Goal: Transaction & Acquisition: Purchase product/service

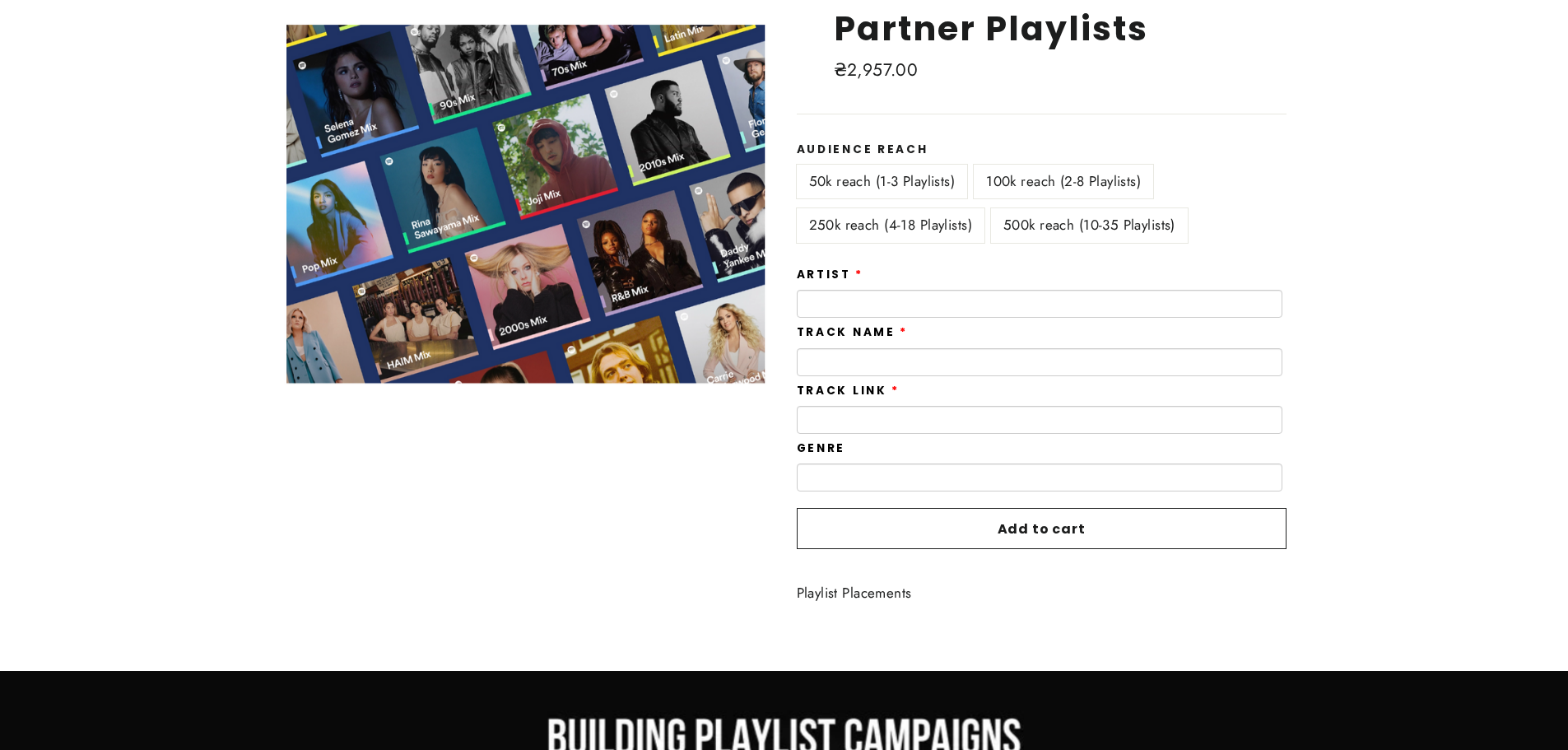
scroll to position [277, 0]
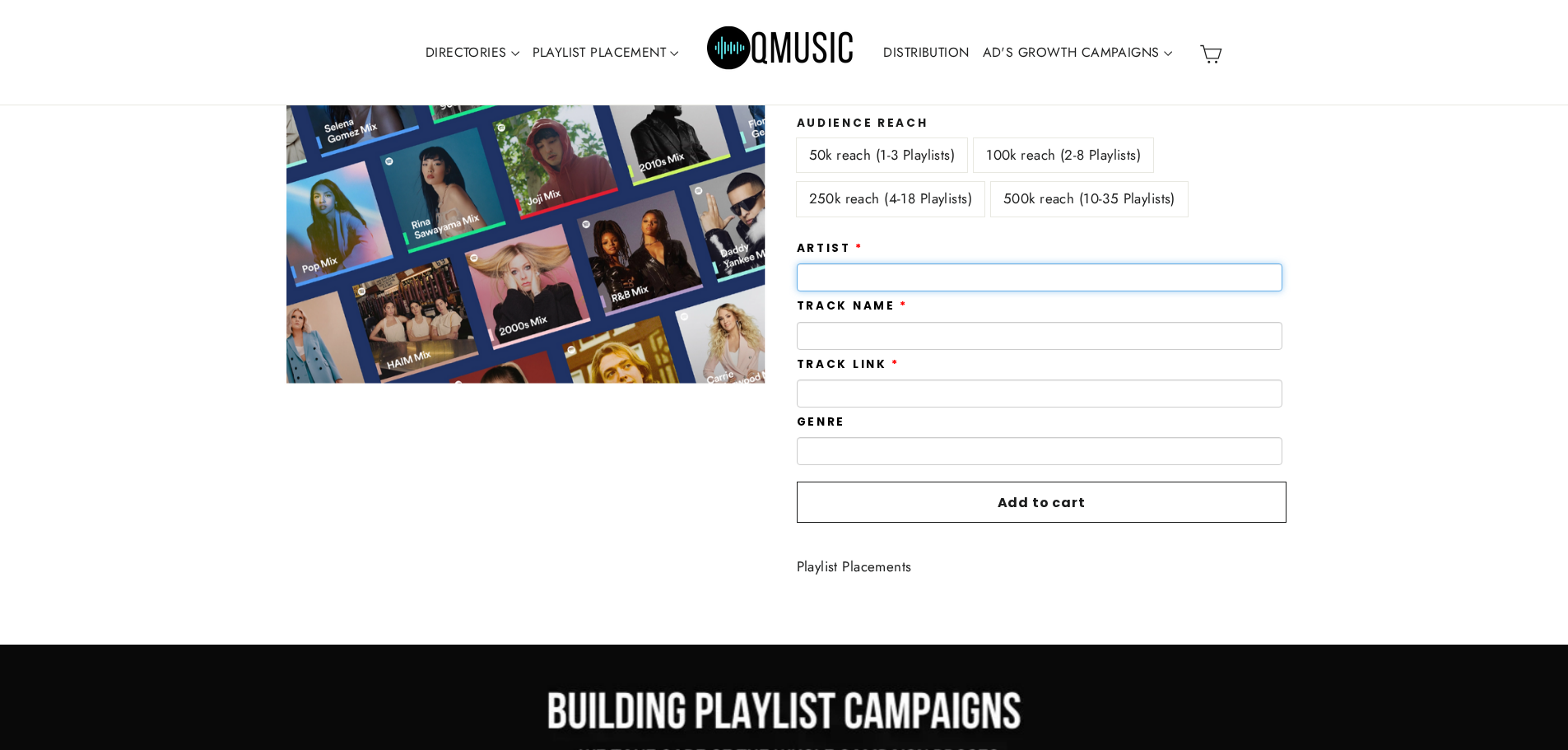
click at [920, 280] on input "text" at bounding box center [1040, 277] width 486 height 28
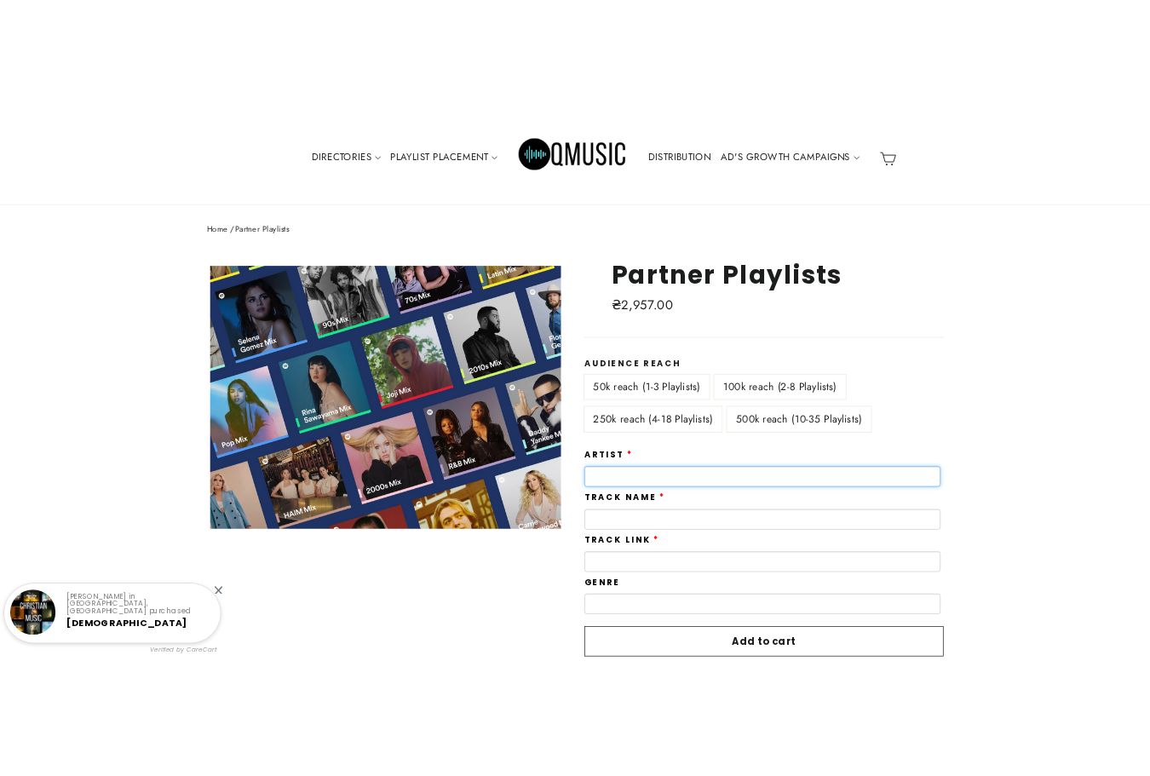
scroll to position [6, 0]
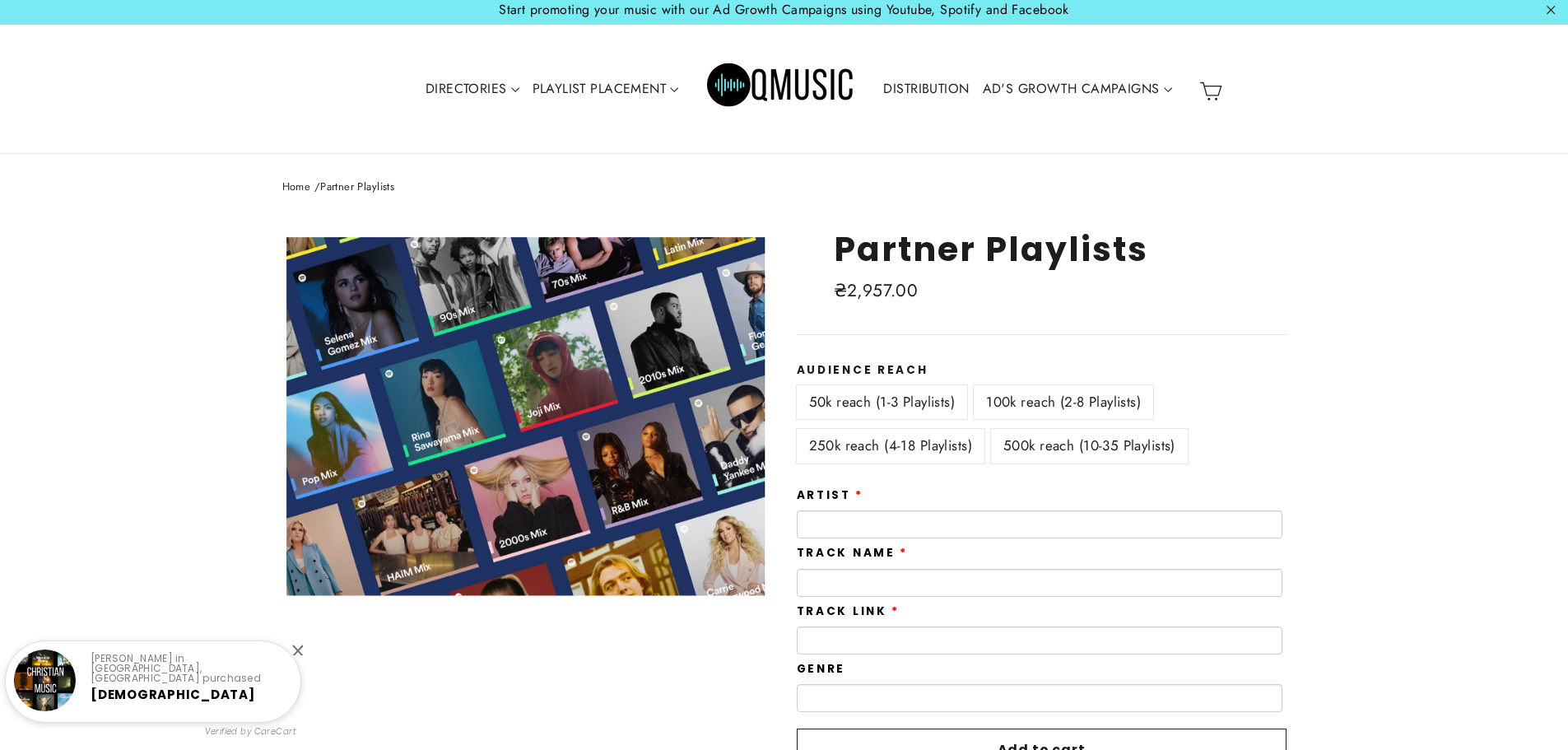
drag, startPoint x: 927, startPoint y: 394, endPoint x: 1012, endPoint y: 331, distance: 105.8
drag, startPoint x: 1012, startPoint y: 331, endPoint x: 916, endPoint y: 402, distance: 119.4
click at [916, 402] on label "50k reach (1-3 Playlists)" at bounding box center [882, 402] width 171 height 34
drag, startPoint x: 916, startPoint y: 401, endPoint x: 874, endPoint y: 305, distance: 104.8
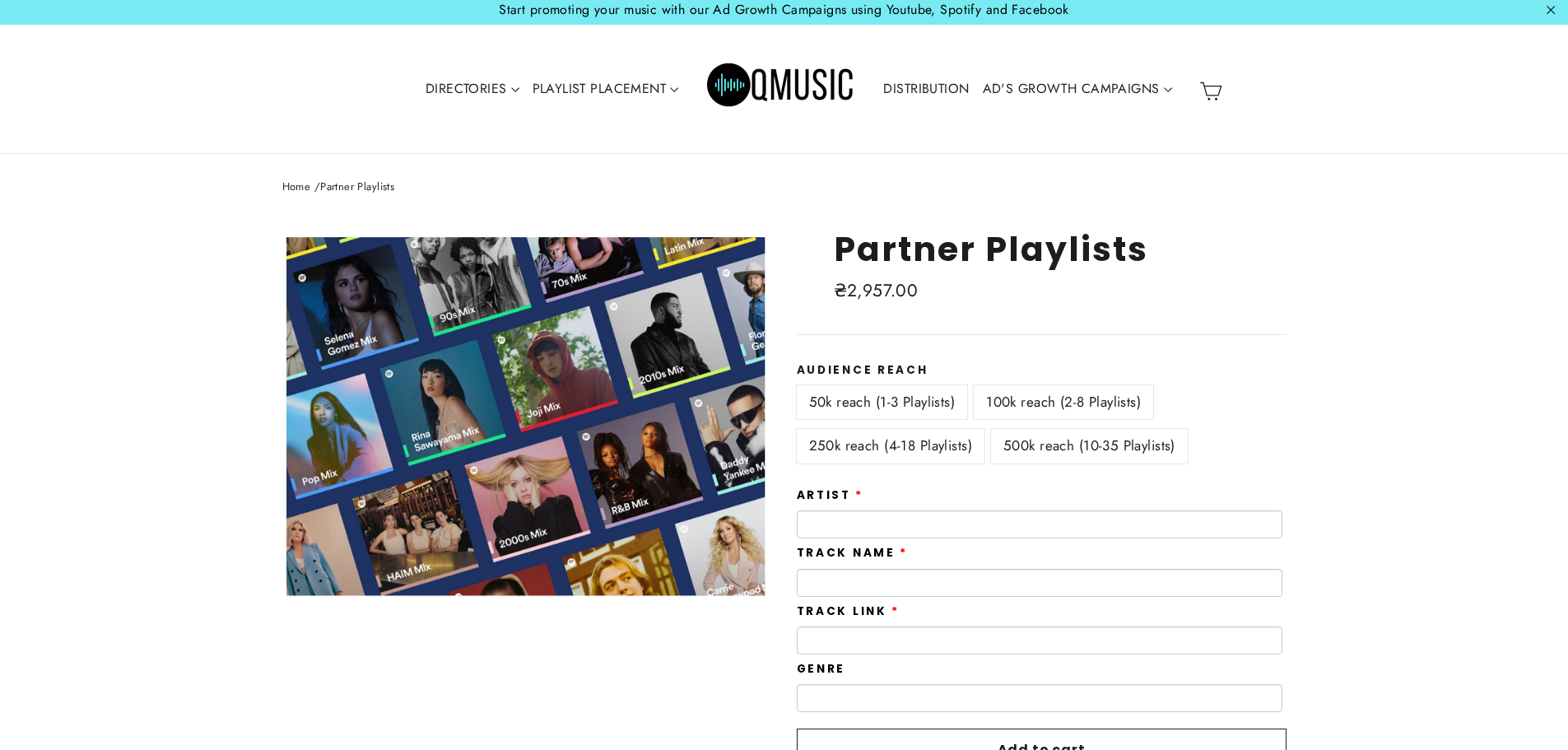
click at [874, 305] on div "**********" at bounding box center [1029, 535] width 514 height 614
click at [875, 288] on span "₴2,957.00" at bounding box center [876, 291] width 85 height 25
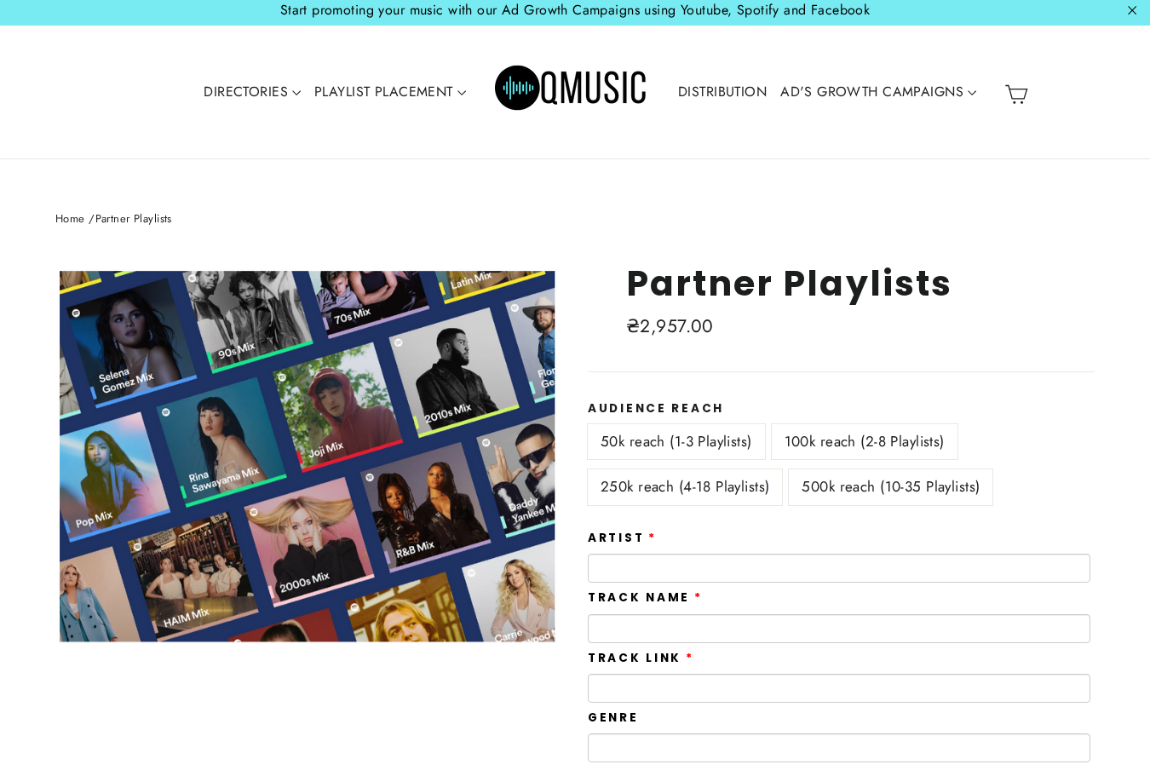
click at [716, 464] on div "50k reach (1-3 Playlists)" at bounding box center [680, 446] width 184 height 45
click at [716, 469] on div "50k reach (1-3 Playlists)" at bounding box center [680, 446] width 184 height 45
click at [715, 479] on label "250k reach (4-18 Playlists)" at bounding box center [685, 486] width 194 height 35
click at [718, 450] on label "50k reach (1-3 Playlists)" at bounding box center [676, 441] width 177 height 35
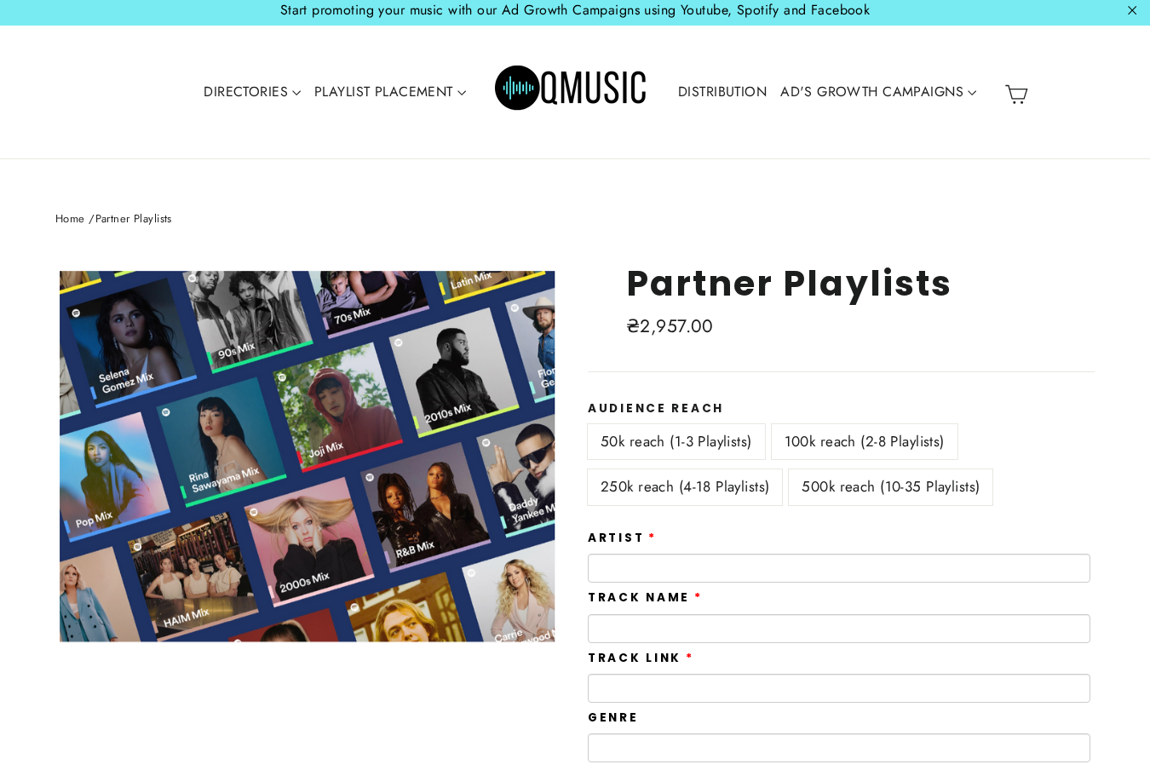
drag, startPoint x: 668, startPoint y: 307, endPoint x: 662, endPoint y: 320, distance: 14.9
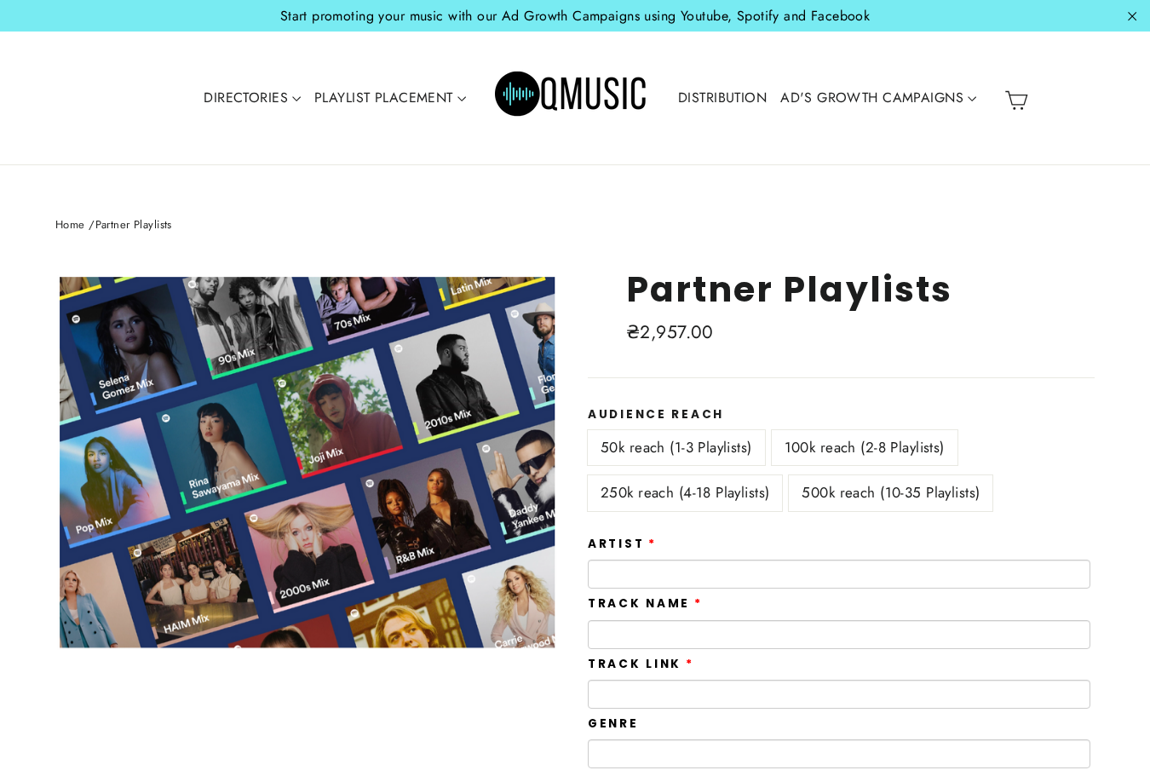
click at [837, 482] on label "500k reach (10-35 Playlists)" at bounding box center [891, 492] width 204 height 35
click at [843, 447] on label "100k reach (2-8 Playlists)" at bounding box center [865, 447] width 186 height 35
click at [840, 474] on div "100k reach (2-8 Playlists)" at bounding box center [868, 452] width 193 height 45
click at [831, 484] on label "500k reach (10-35 Playlists)" at bounding box center [891, 492] width 204 height 35
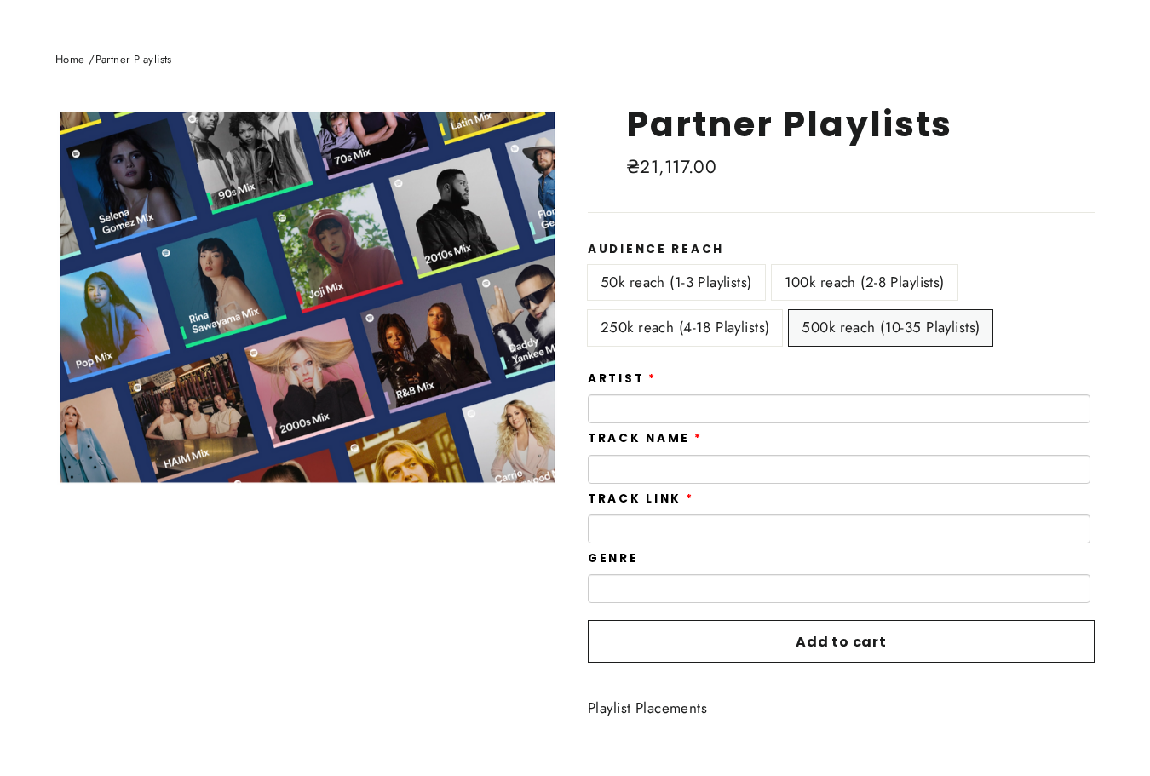
scroll to position [170, 0]
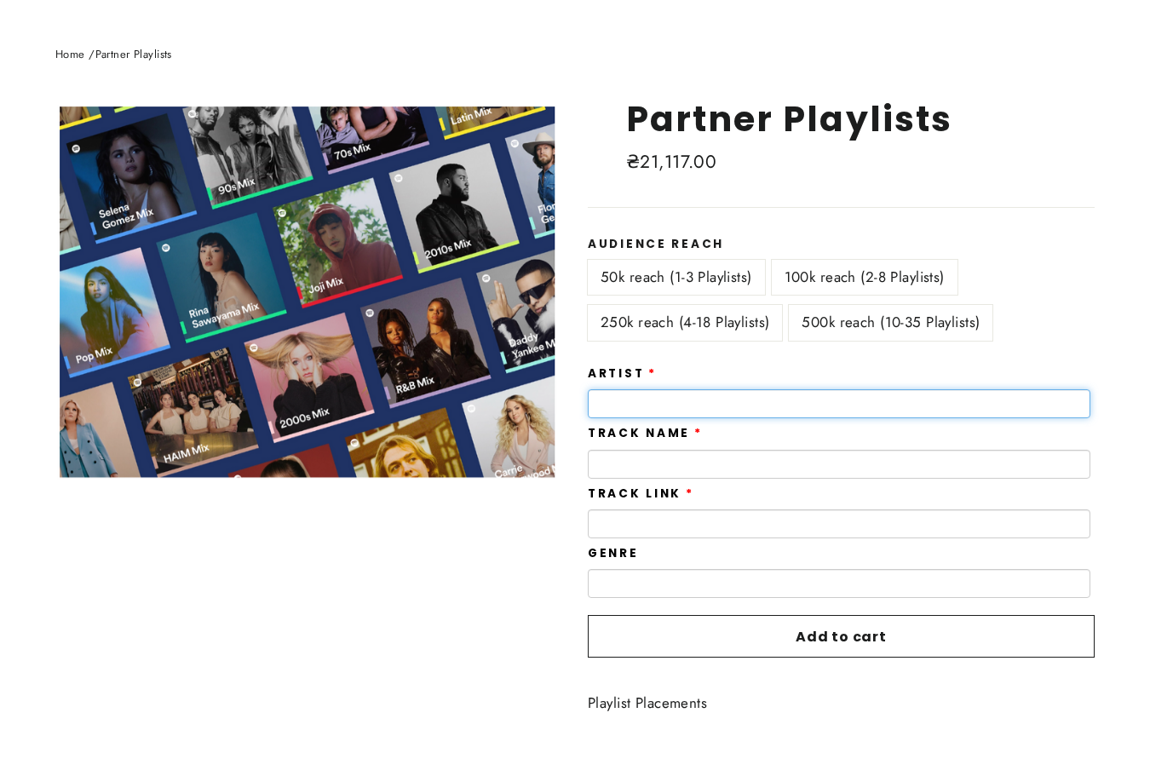
click at [718, 394] on input "text" at bounding box center [839, 403] width 503 height 29
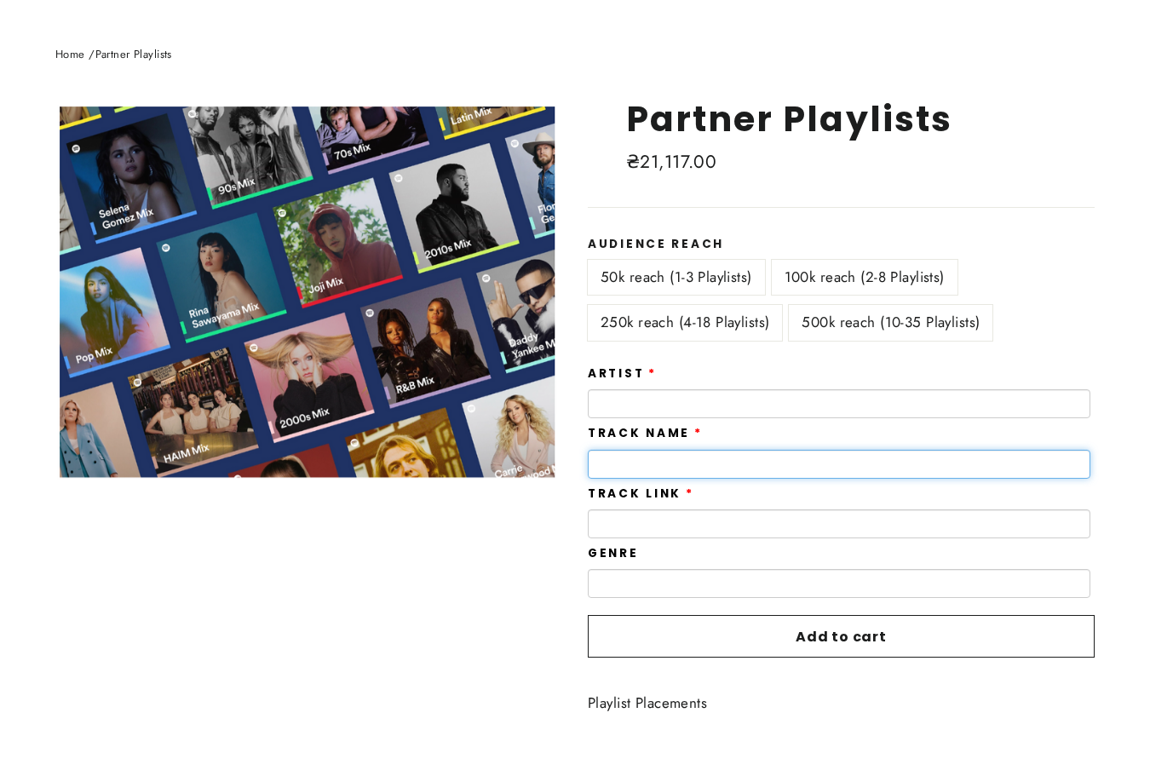
click at [704, 471] on input "text" at bounding box center [839, 464] width 503 height 29
drag, startPoint x: 704, startPoint y: 471, endPoint x: 704, endPoint y: 490, distance: 18.7
click at [704, 474] on input "text" at bounding box center [839, 464] width 503 height 29
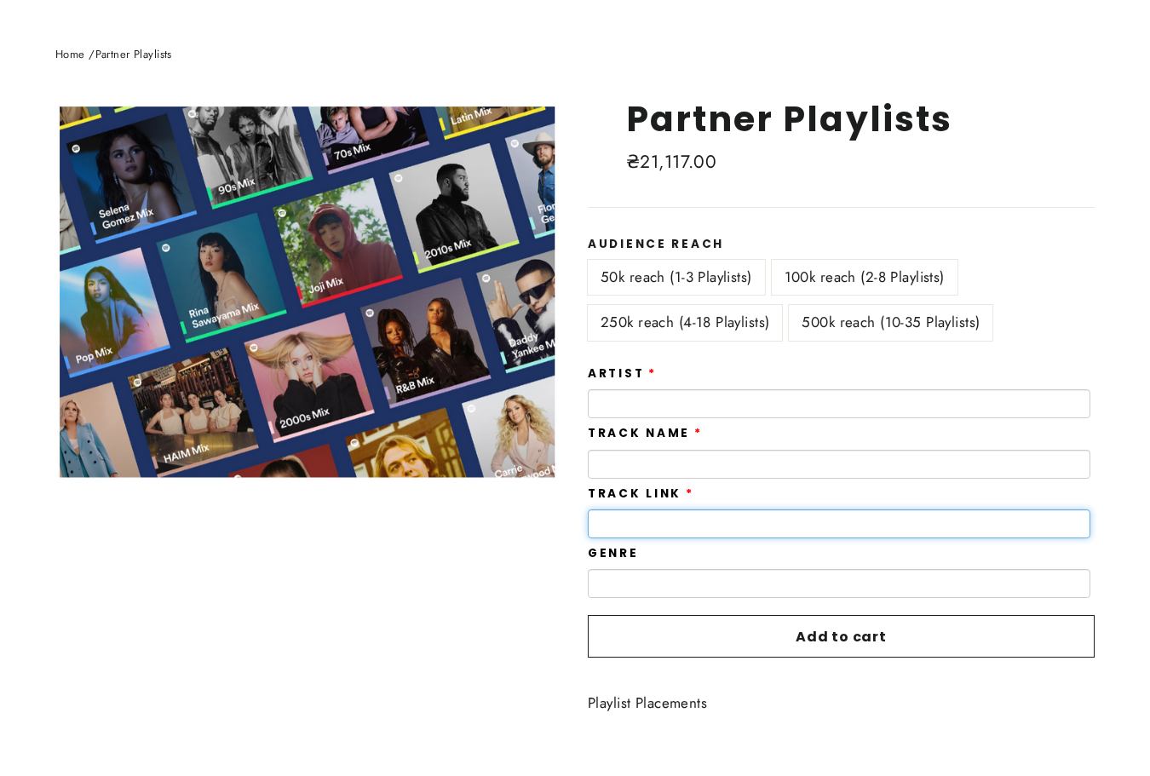
click at [687, 525] on input "text" at bounding box center [839, 523] width 503 height 29
click at [687, 526] on input "text" at bounding box center [839, 523] width 503 height 29
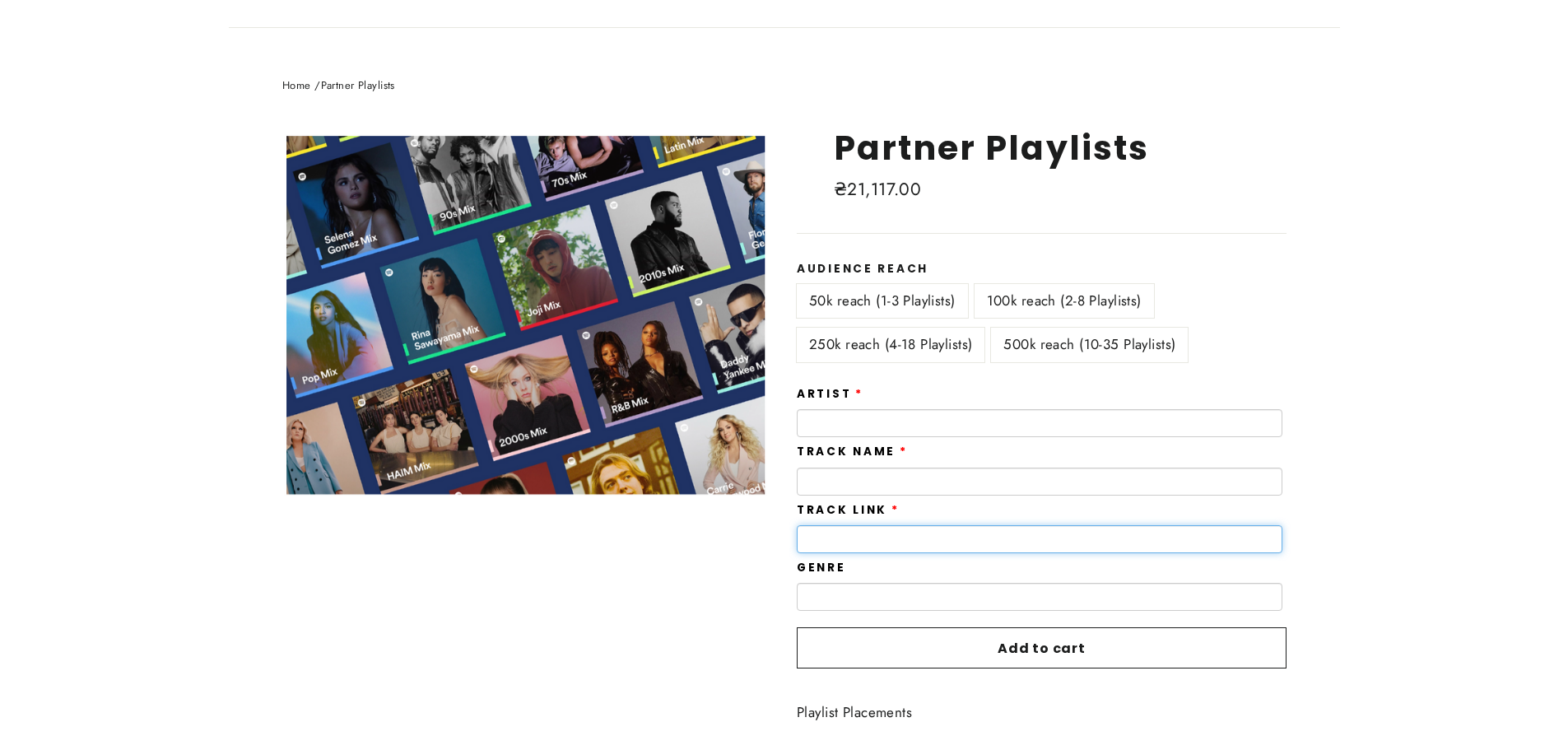
scroll to position [82, 0]
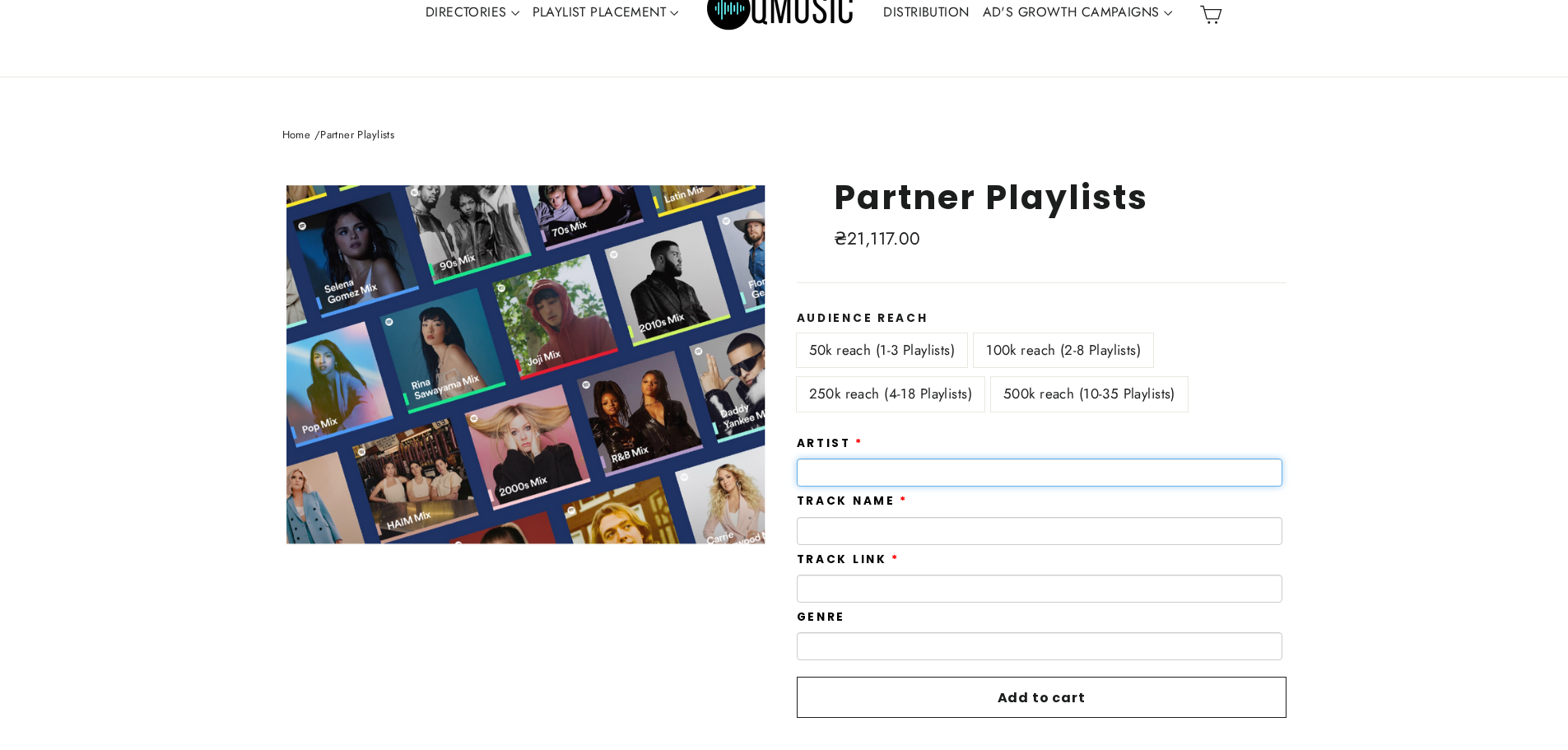
click at [968, 470] on input "text" at bounding box center [1040, 472] width 486 height 28
type input "*****"
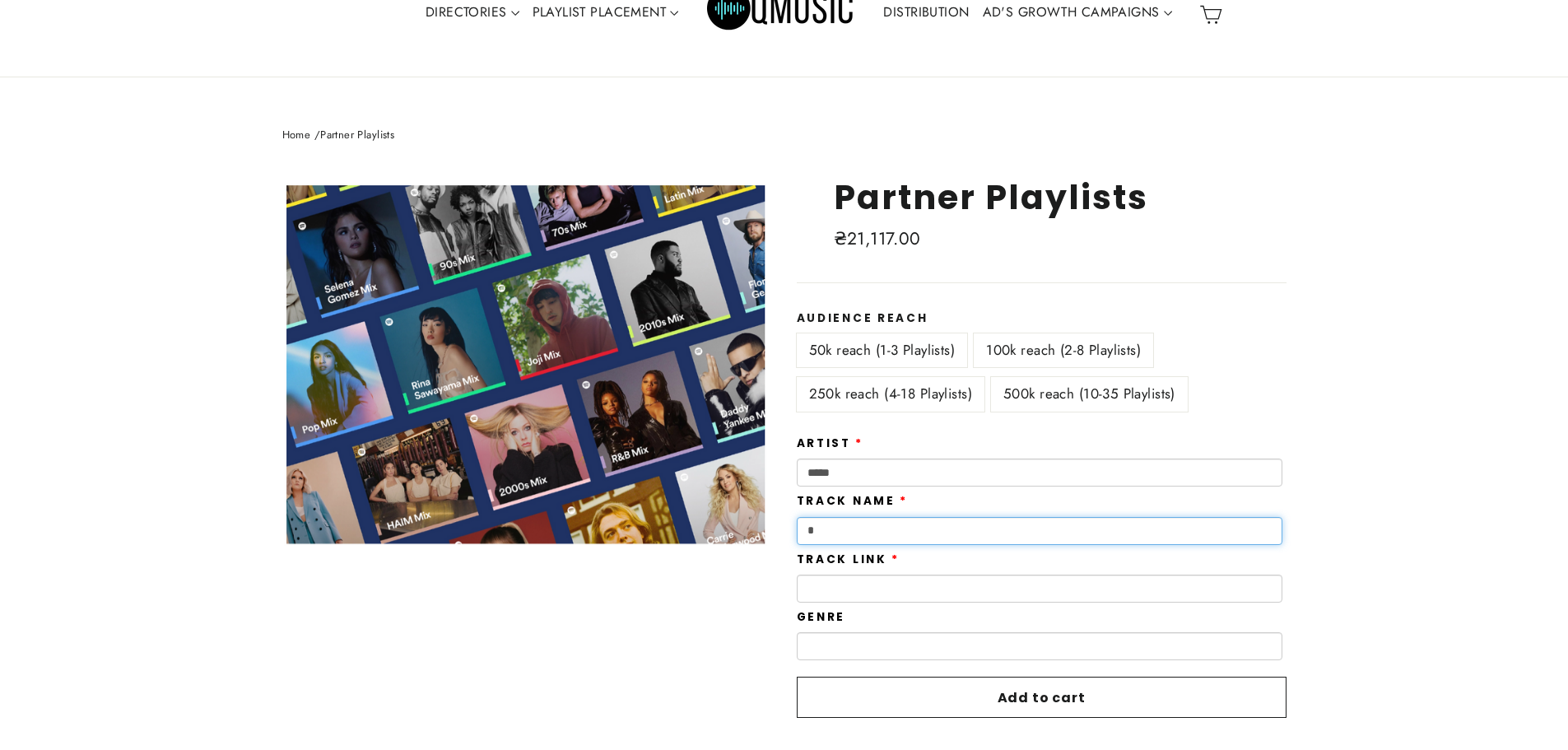
click at [931, 540] on input "*" at bounding box center [1040, 531] width 486 height 28
type input "*****"
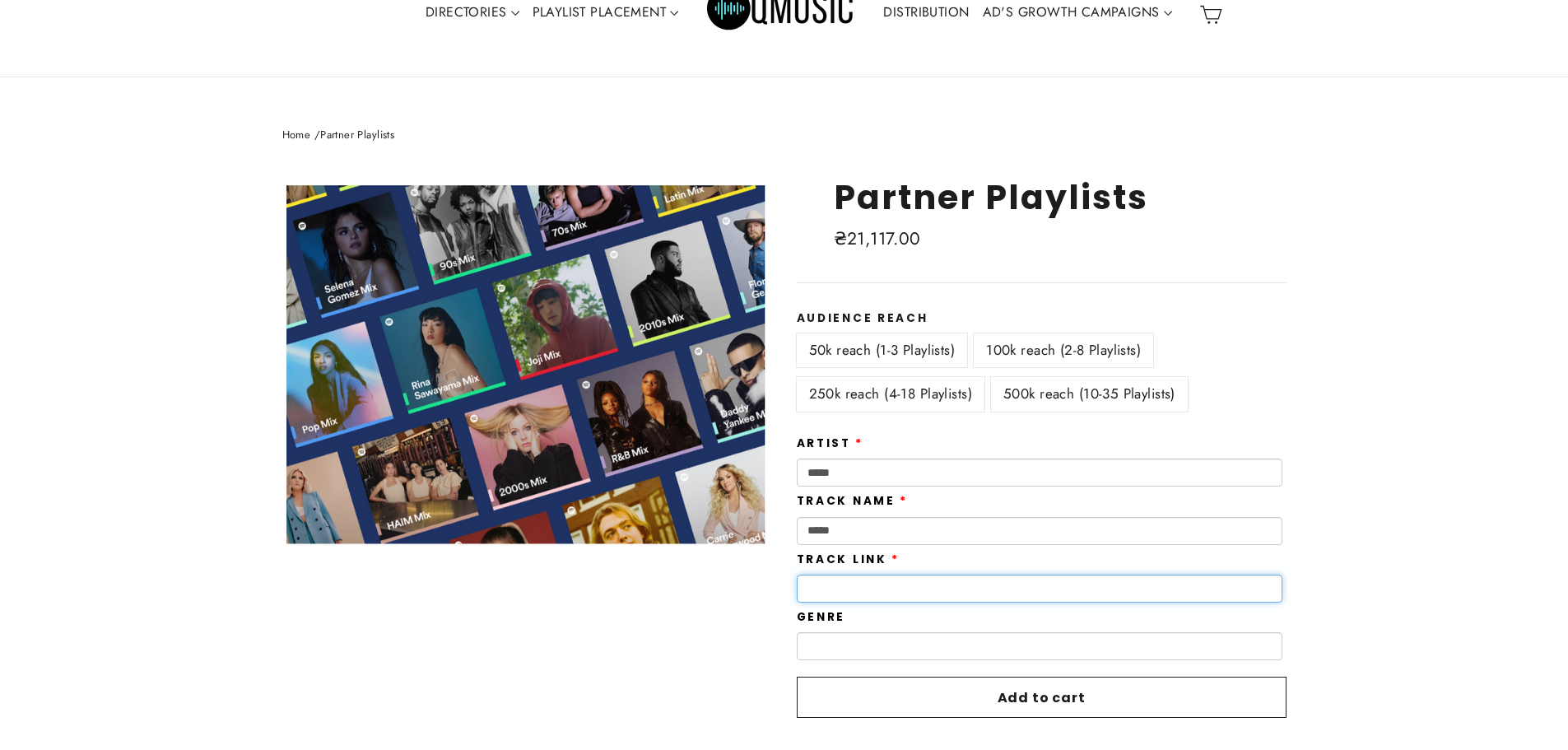
click at [916, 583] on input "text" at bounding box center [1040, 589] width 486 height 28
paste input "**********"
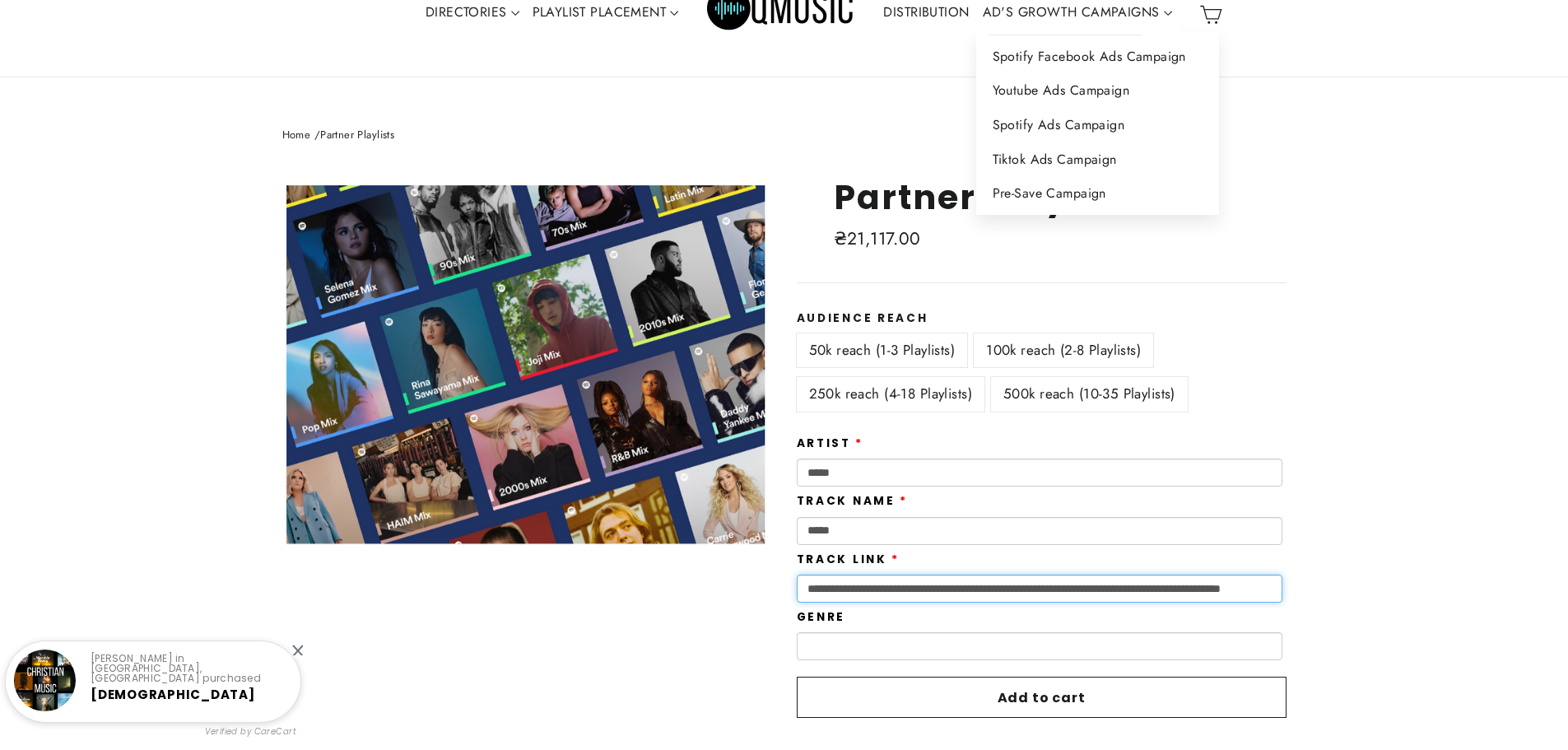
scroll to position [0, 0]
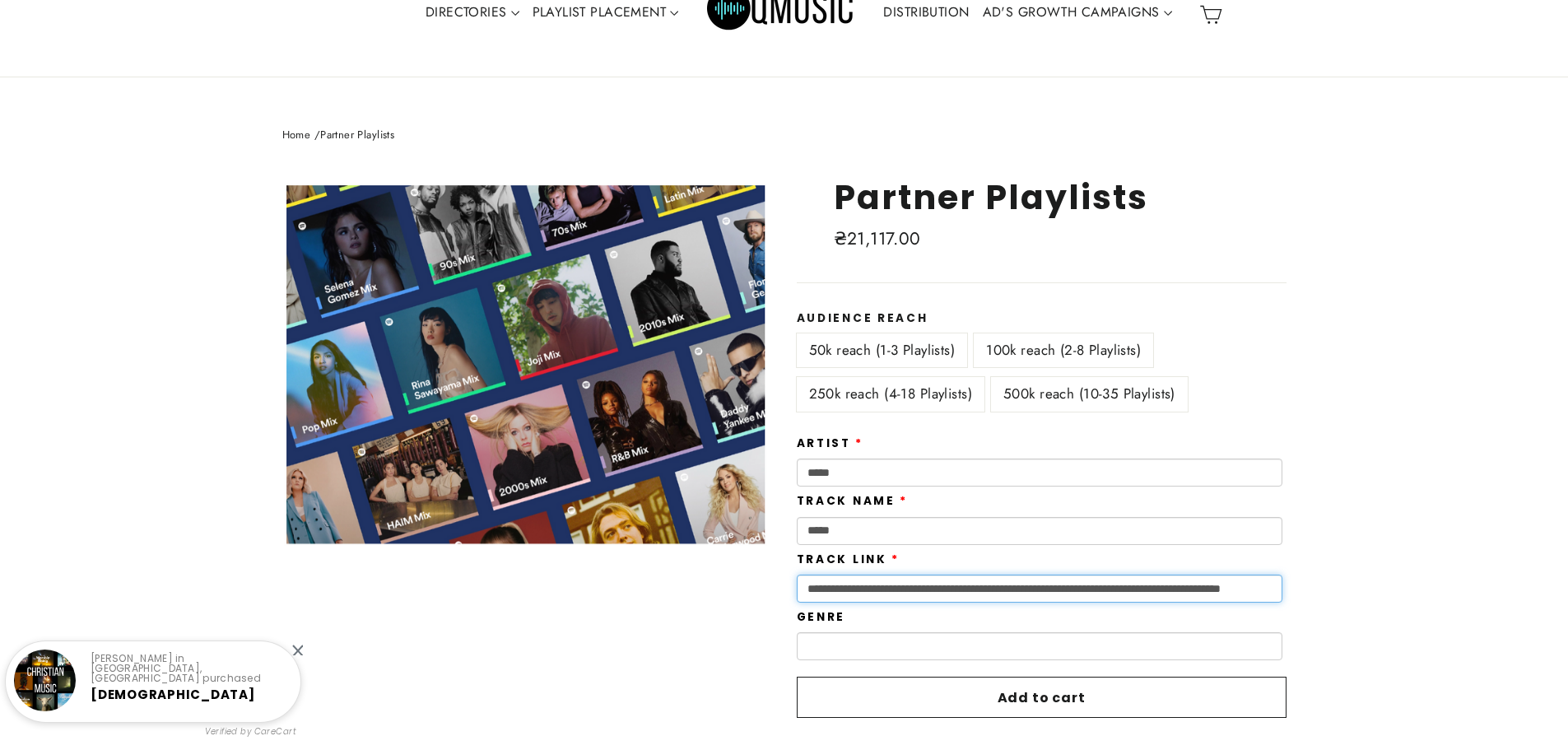
click at [865, 588] on input "**********" at bounding box center [1040, 589] width 486 height 28
click at [866, 586] on input "**********" at bounding box center [1040, 589] width 486 height 28
click at [868, 586] on input "**********" at bounding box center [1040, 589] width 486 height 28
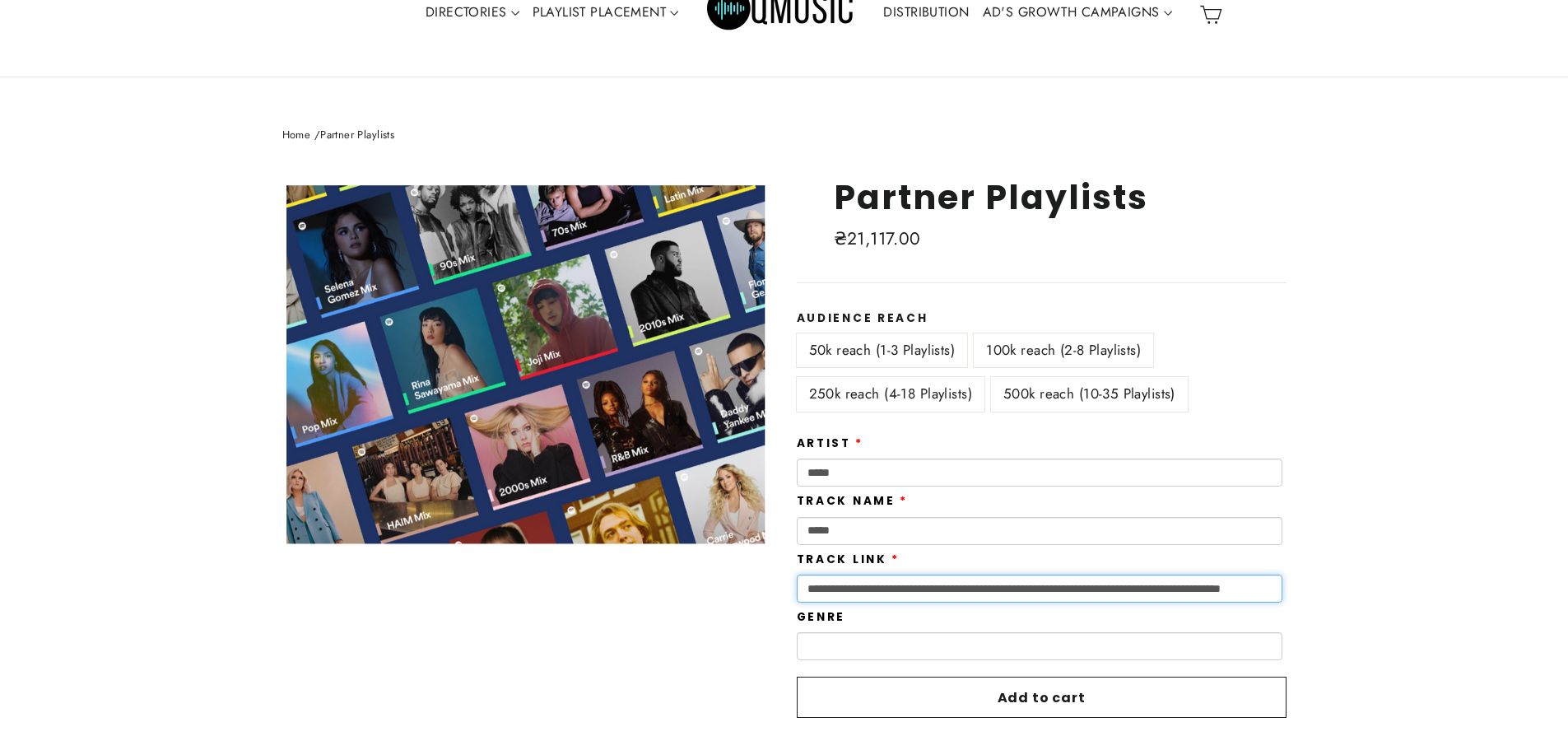
click at [868, 586] on input "**********" at bounding box center [1040, 589] width 486 height 28
drag, startPoint x: 870, startPoint y: 585, endPoint x: 858, endPoint y: 587, distance: 12.2
click at [858, 587] on input "**********" at bounding box center [1040, 589] width 486 height 28
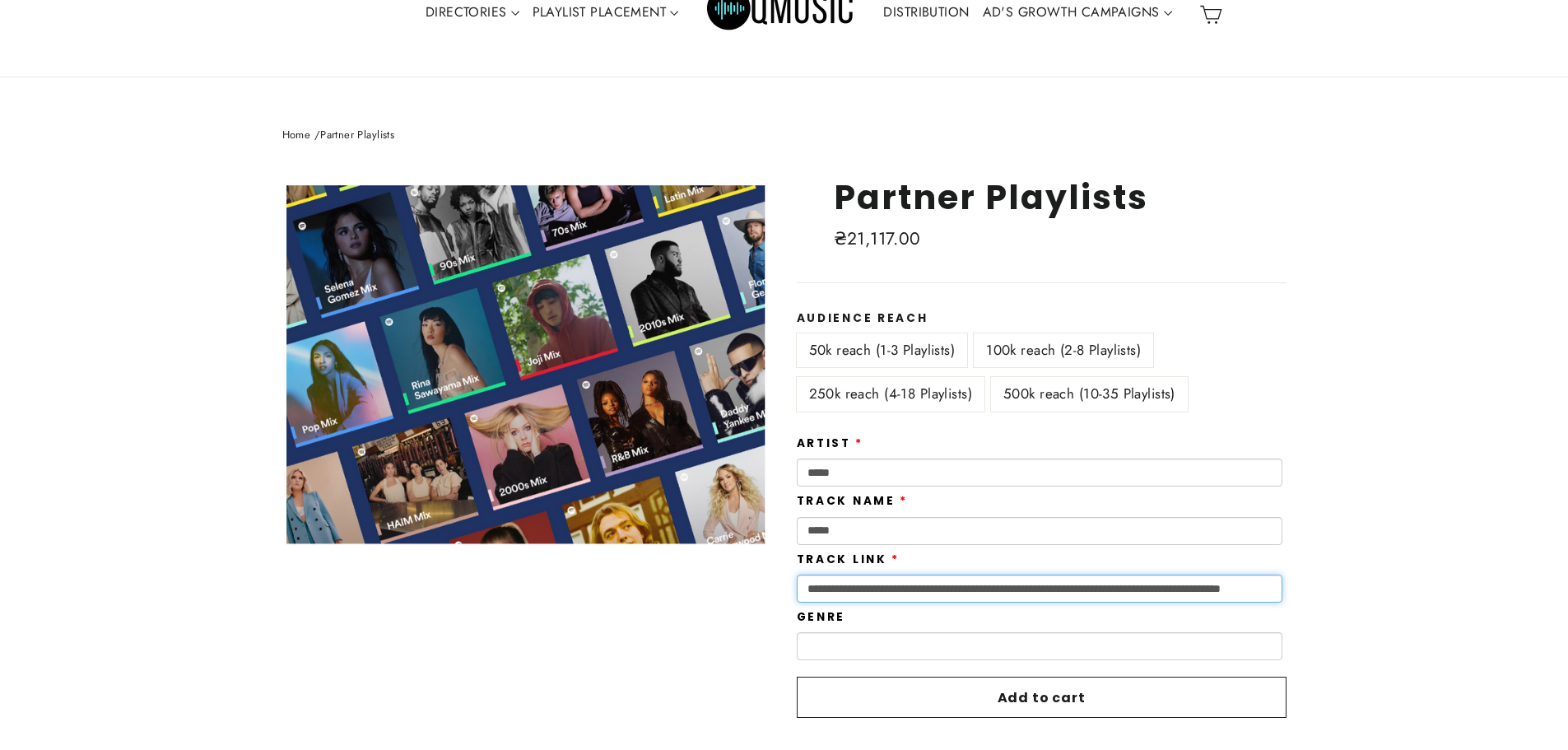
paste input "text"
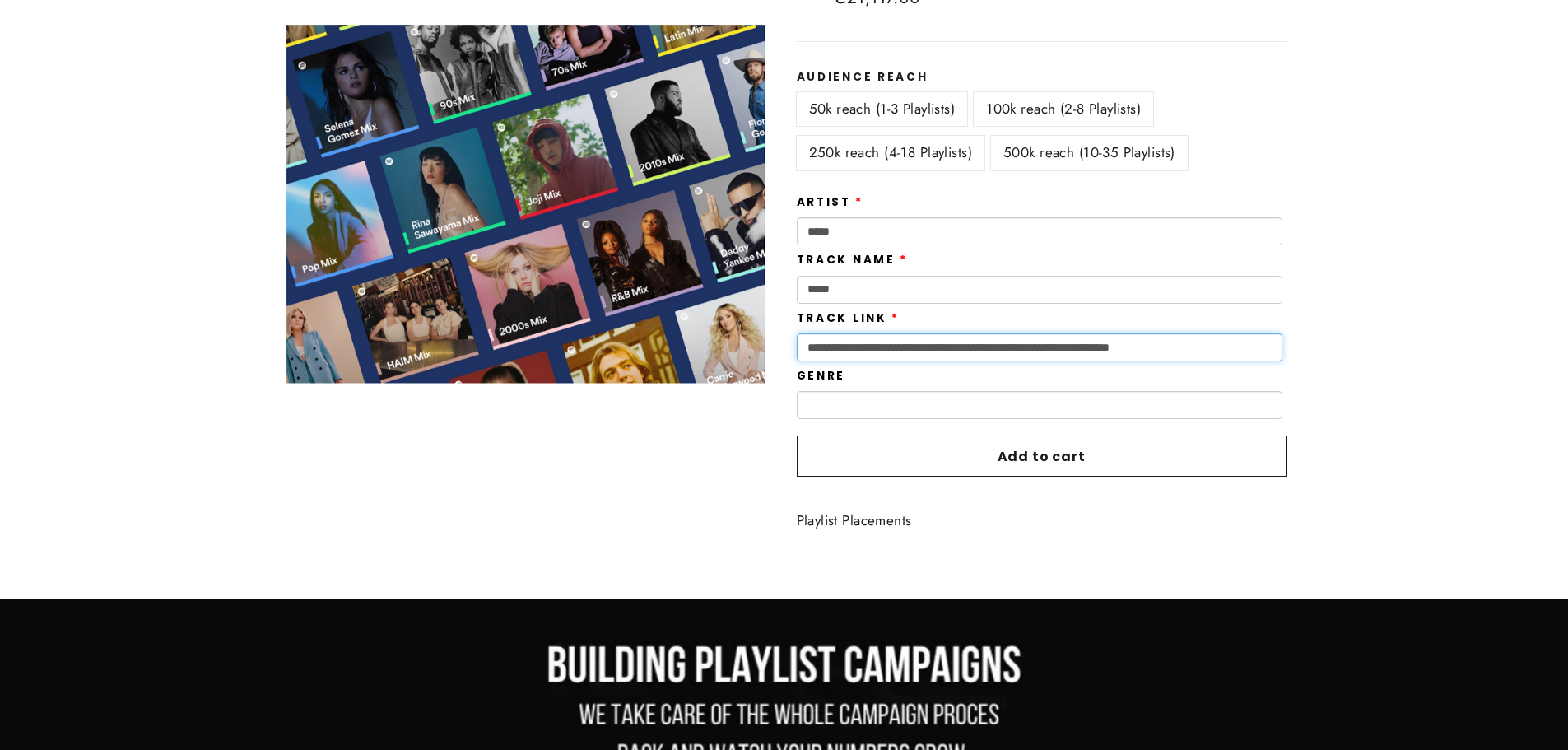
scroll to position [330, 0]
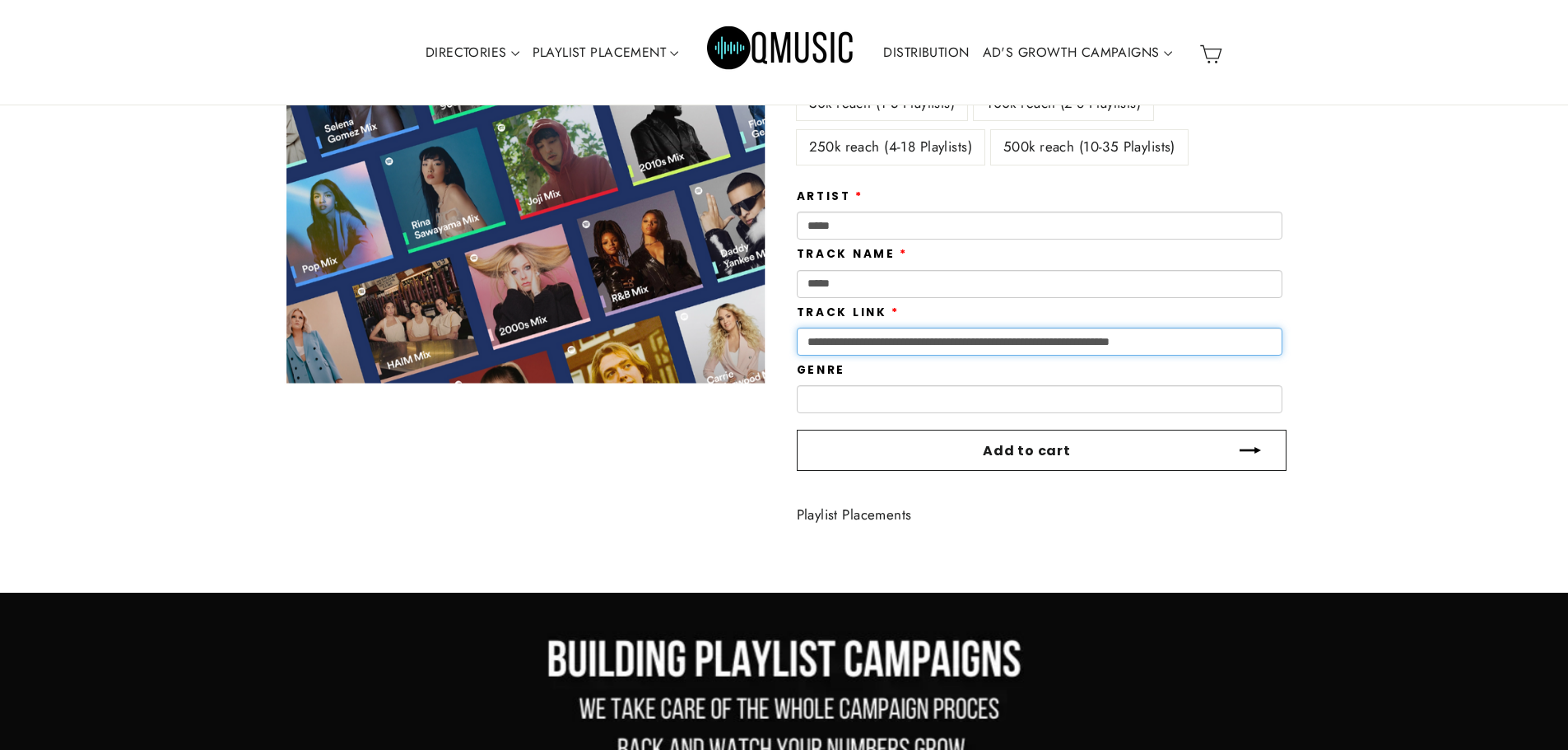
type input "**********"
click at [1039, 442] on span "Add to cart" at bounding box center [1026, 451] width 88 height 19
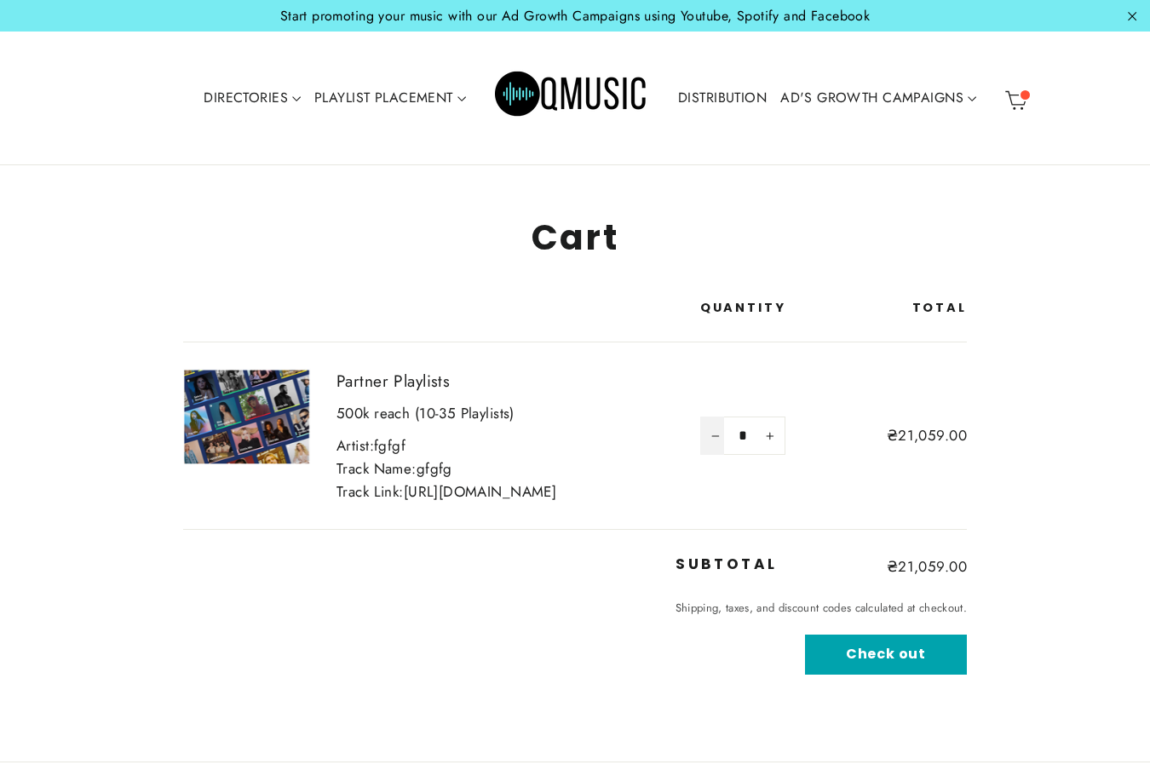
click at [724, 455] on button "−" at bounding box center [712, 436] width 24 height 38
type input "*"
click at [720, 440] on icon "Reduce item quantity by one" at bounding box center [715, 436] width 9 height 9
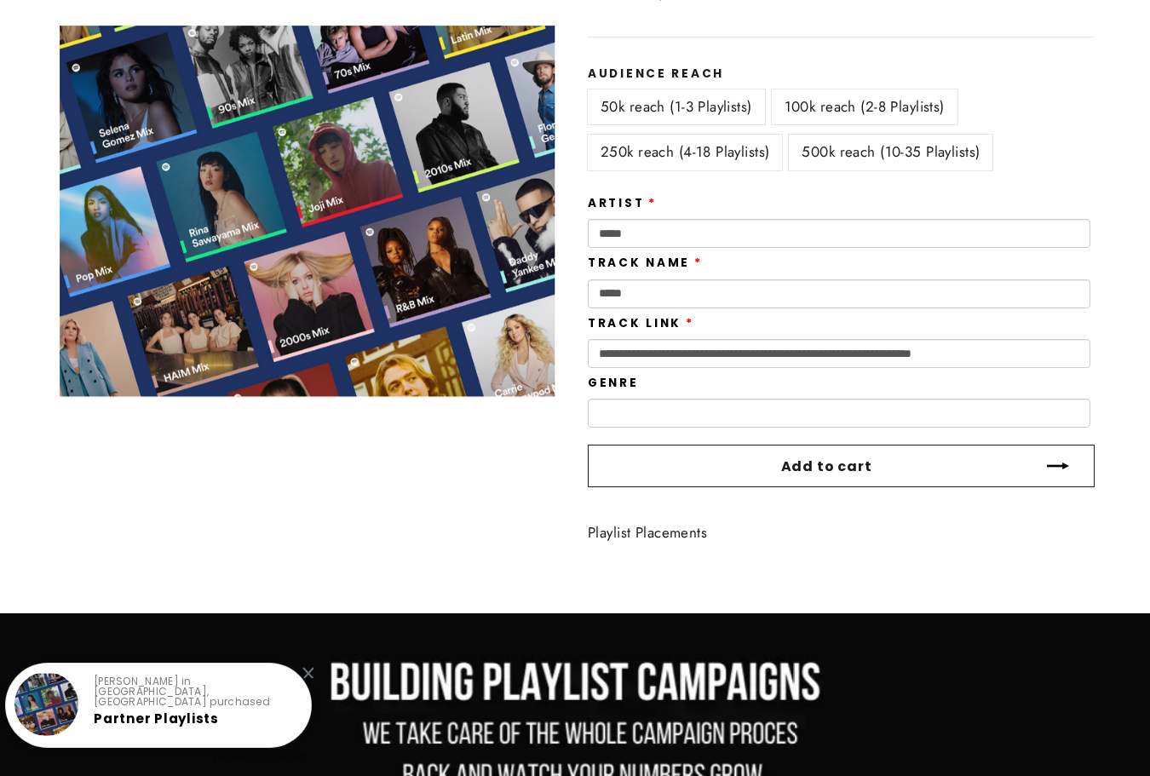
click at [750, 451] on button "Add to cart" at bounding box center [841, 466] width 507 height 43
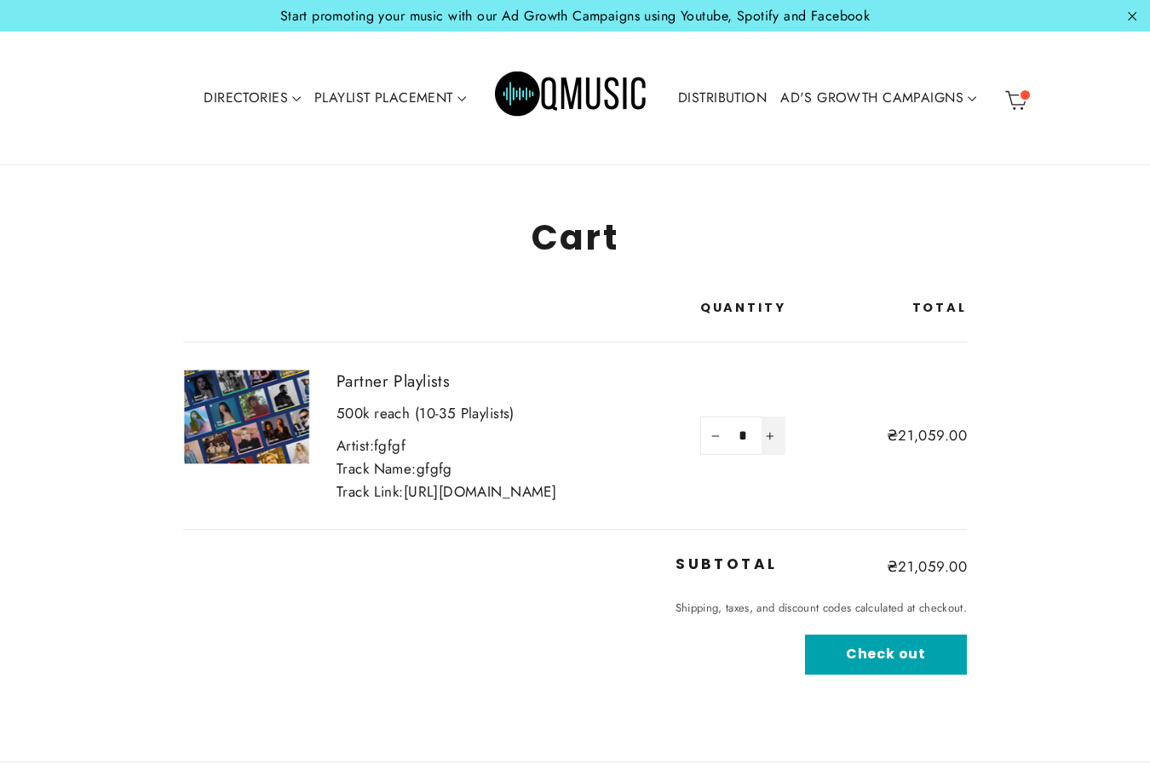
click at [774, 440] on icon "Increase item quantity by one" at bounding box center [770, 436] width 9 height 9
type input "*"
drag, startPoint x: 797, startPoint y: 423, endPoint x: 794, endPoint y: 457, distance: 33.3
click at [905, 675] on button "Check out" at bounding box center [886, 655] width 162 height 40
